Goal: Information Seeking & Learning: Learn about a topic

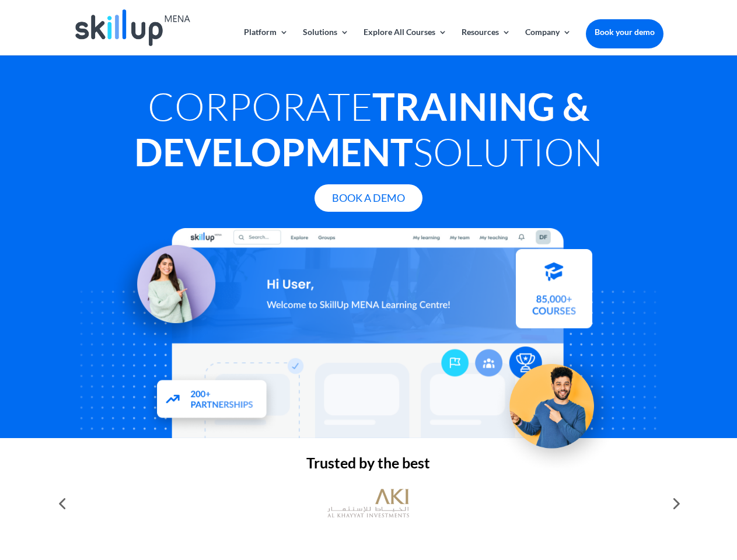
click at [368, 280] on div at bounding box center [369, 333] width 590 height 210
click at [325, 41] on link "Solutions" at bounding box center [326, 41] width 46 height 27
click at [405, 41] on link "Explore All Courses" at bounding box center [405, 41] width 83 height 27
click at [485, 41] on link "Resources" at bounding box center [486, 41] width 49 height 27
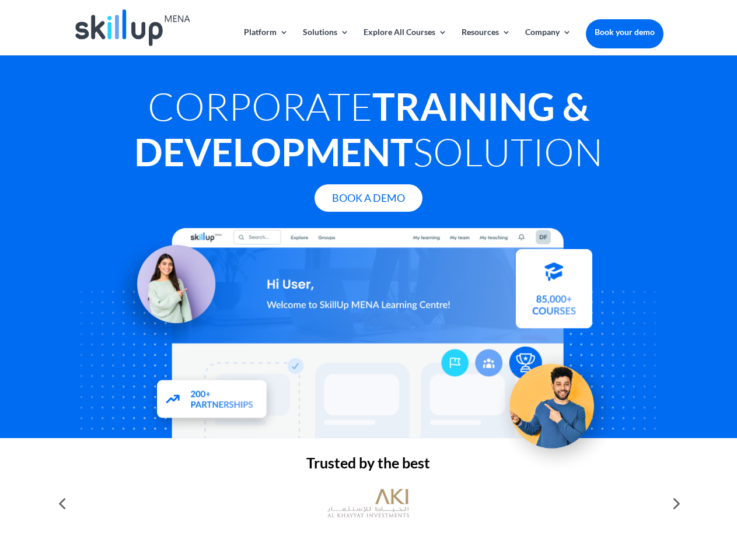
click at [548, 41] on link "Company" at bounding box center [548, 41] width 46 height 27
click at [368, 504] on img at bounding box center [368, 503] width 82 height 41
